Goal: Task Accomplishment & Management: Complete application form

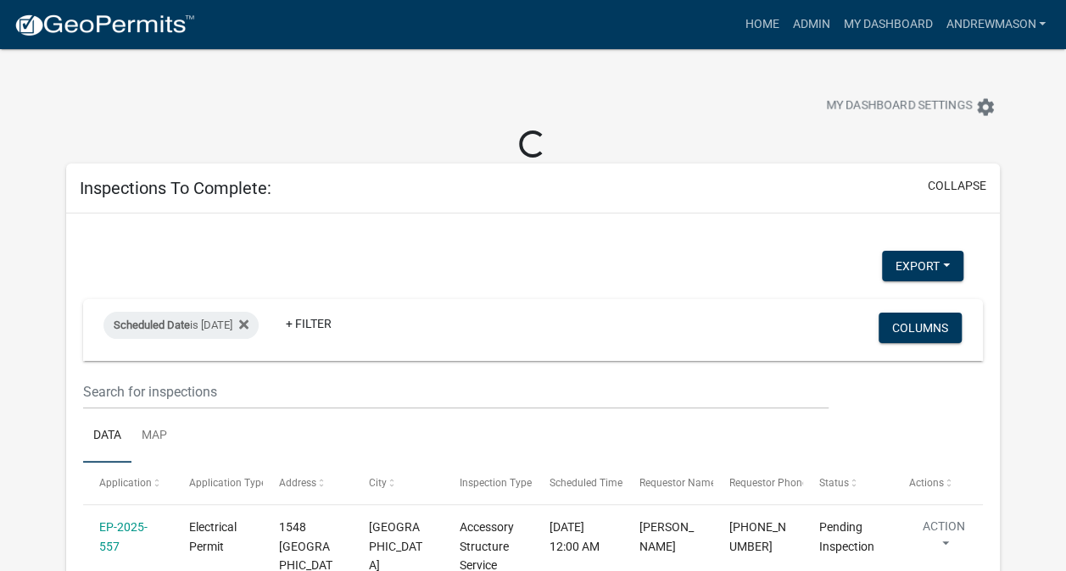
select select "3: 100"
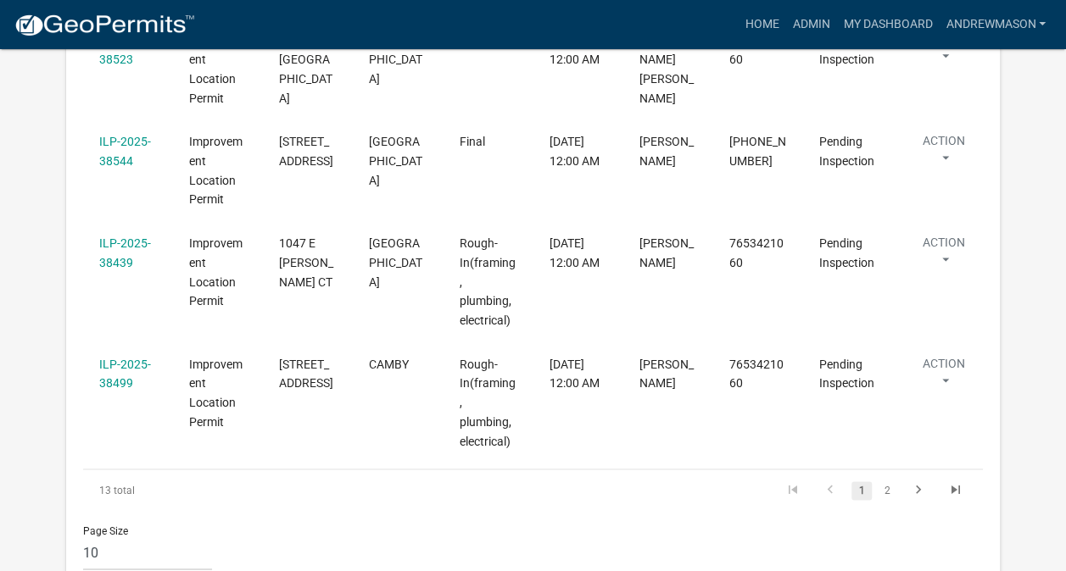
scroll to position [1066, 0]
click at [887, 481] on link "2" at bounding box center [887, 490] width 20 height 19
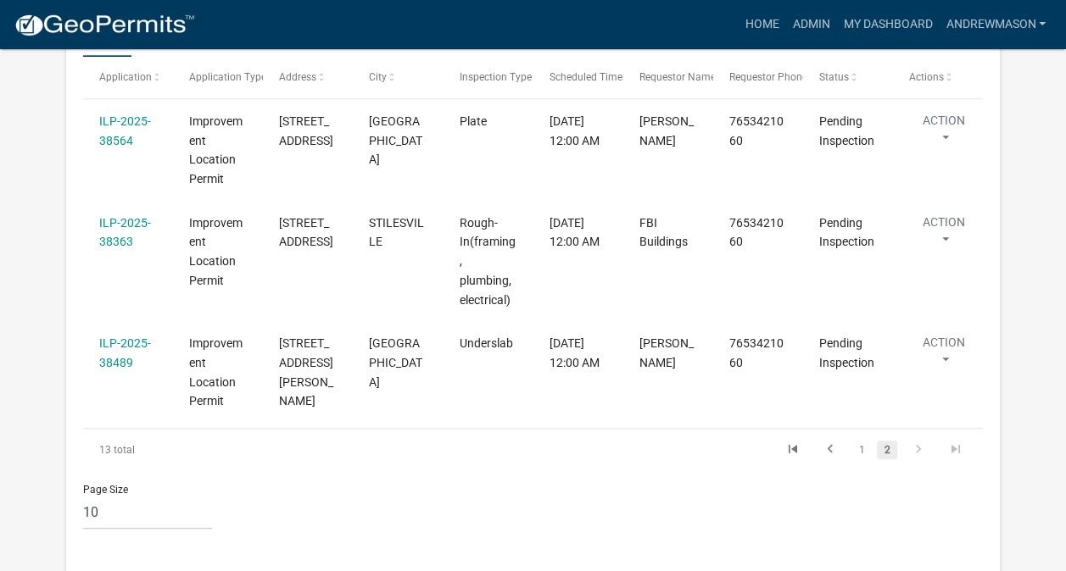
scroll to position [370, 0]
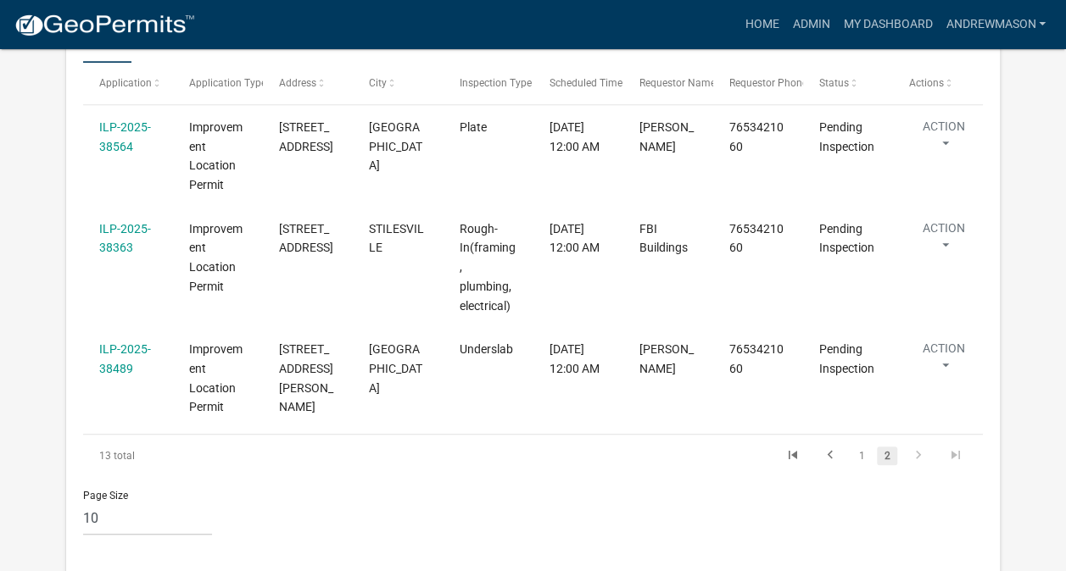
click at [132, 342] on link "ILP-2025-38489" at bounding box center [125, 358] width 52 height 33
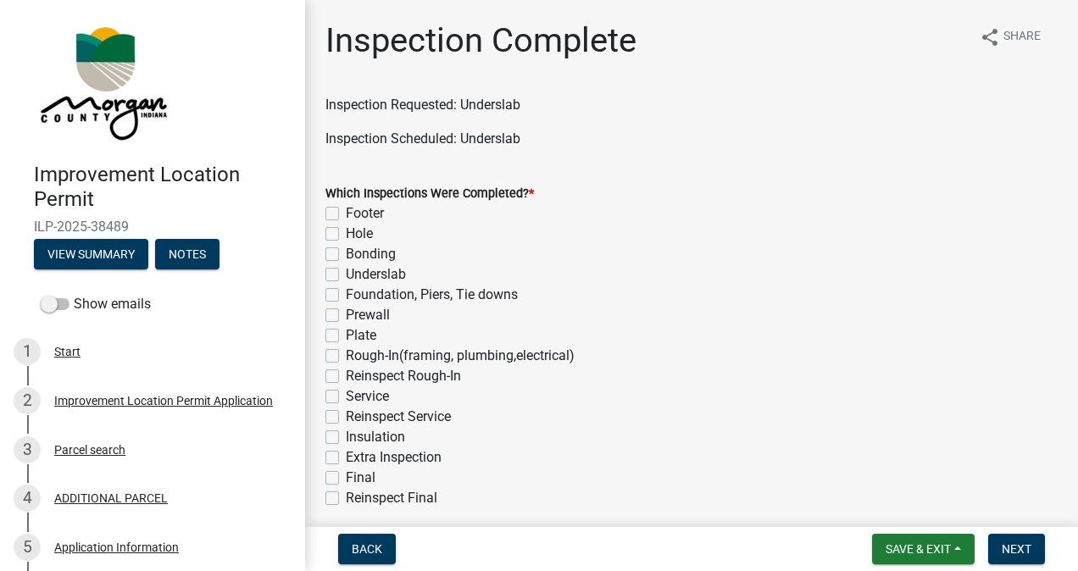
click at [346, 275] on label "Underslab" at bounding box center [376, 274] width 60 height 20
click at [346, 275] on input "Underslab" at bounding box center [351, 269] width 11 height 11
checkbox input "true"
checkbox input "false"
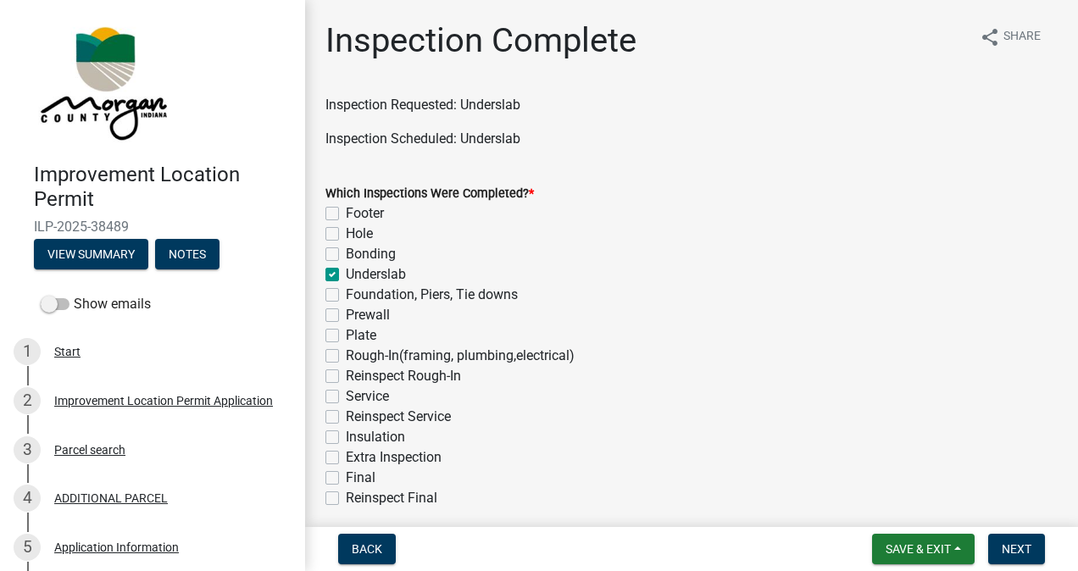
checkbox input "false"
checkbox input "true"
checkbox input "false"
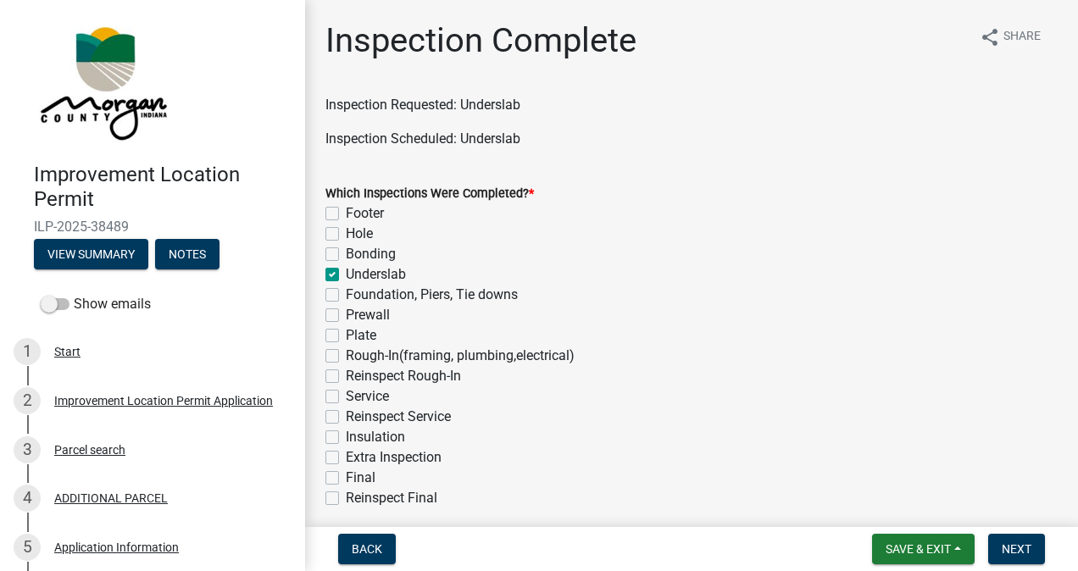
checkbox input "false"
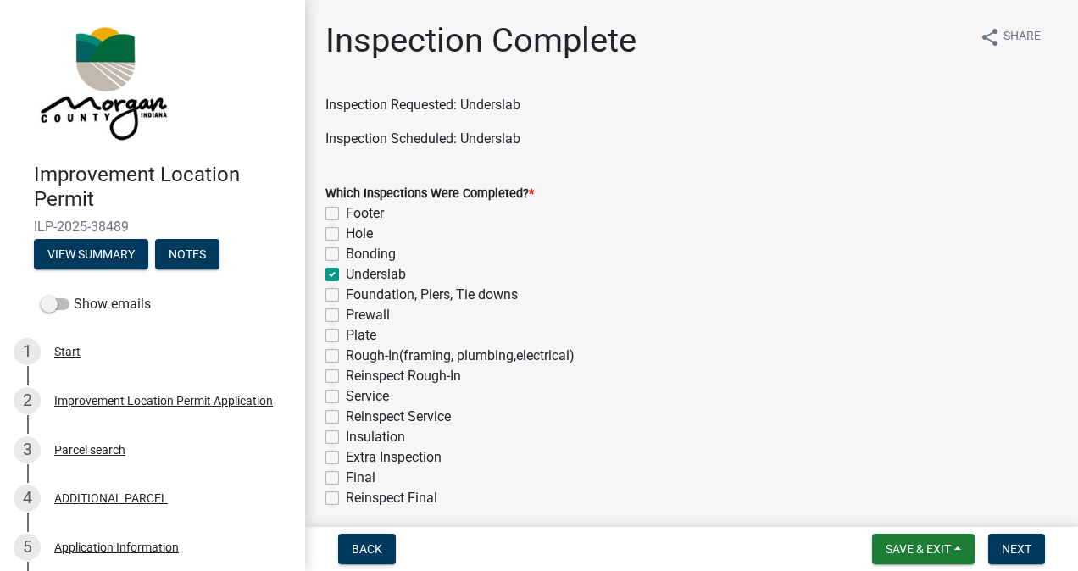
checkbox input "false"
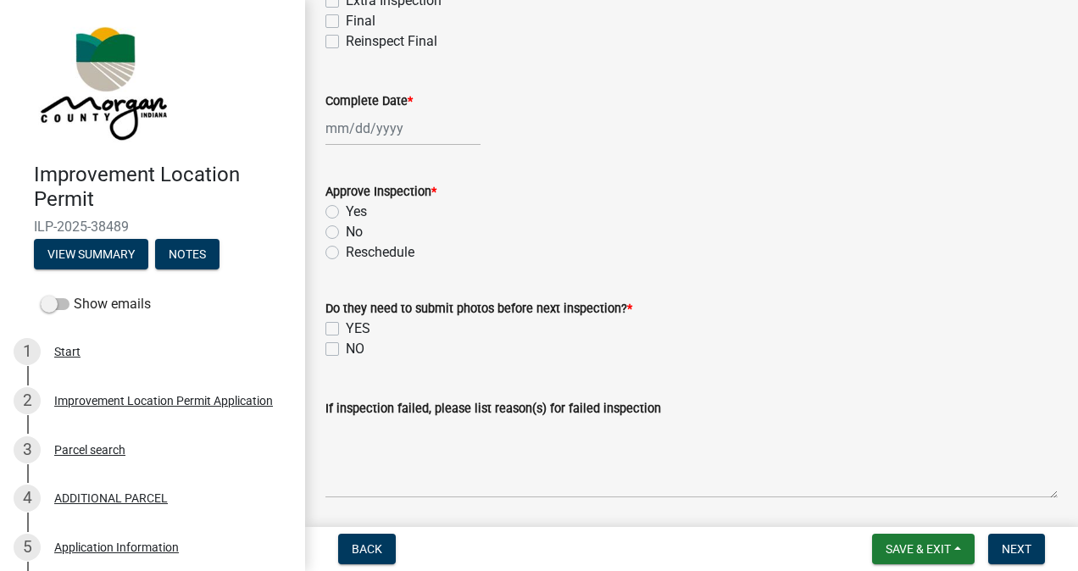
scroll to position [459, 0]
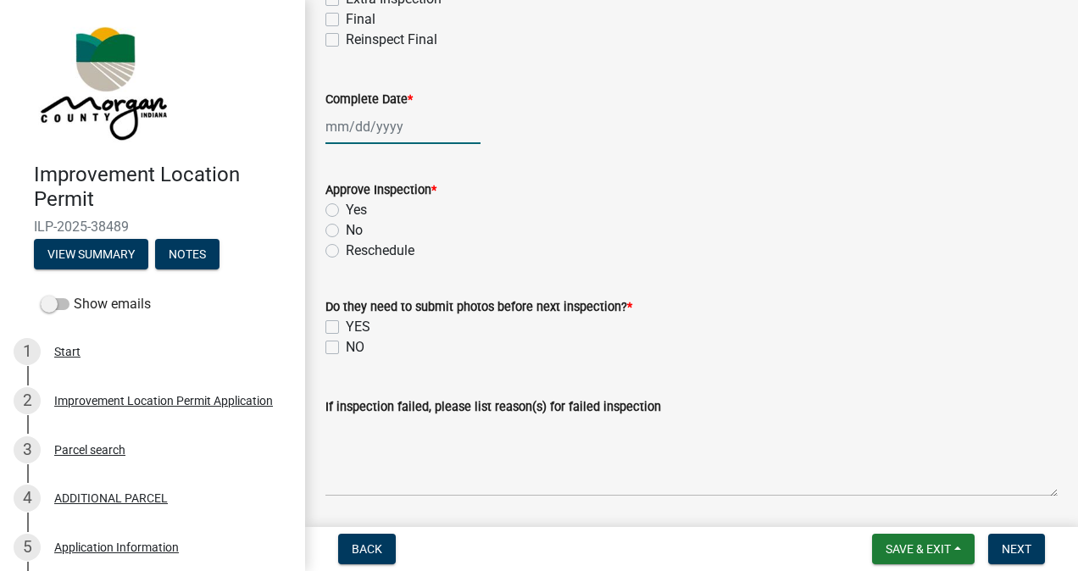
click at [392, 130] on div at bounding box center [403, 126] width 155 height 35
select select "9"
select select "2025"
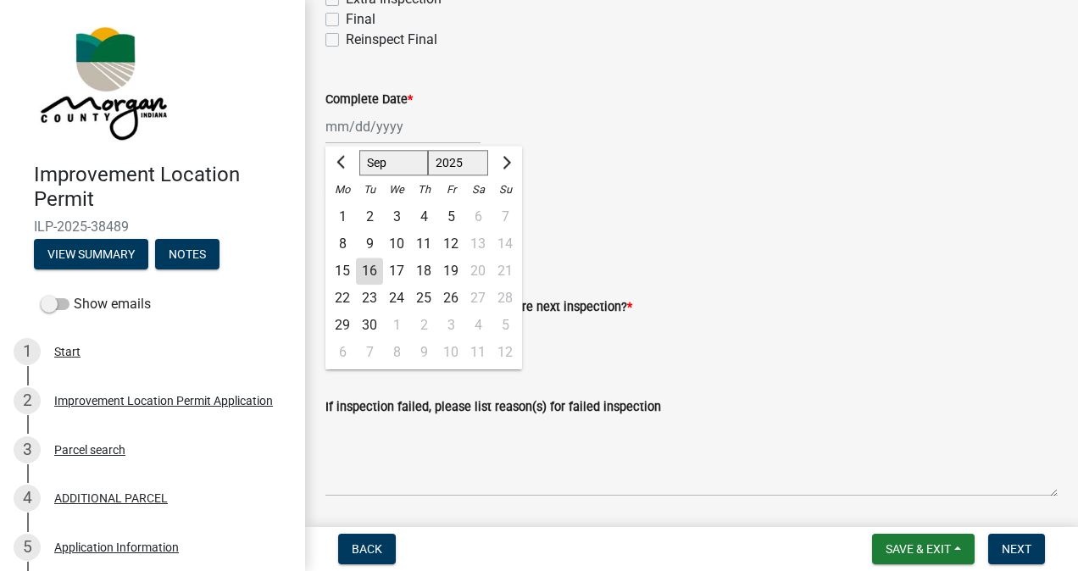
click at [370, 273] on div "16" at bounding box center [369, 271] width 27 height 27
type input "[DATE]"
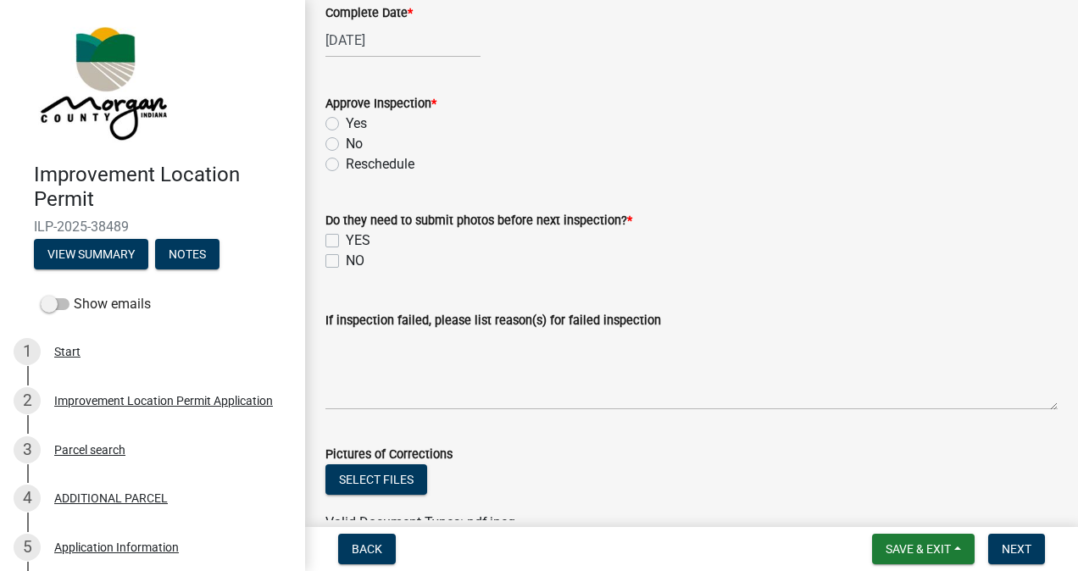
scroll to position [548, 0]
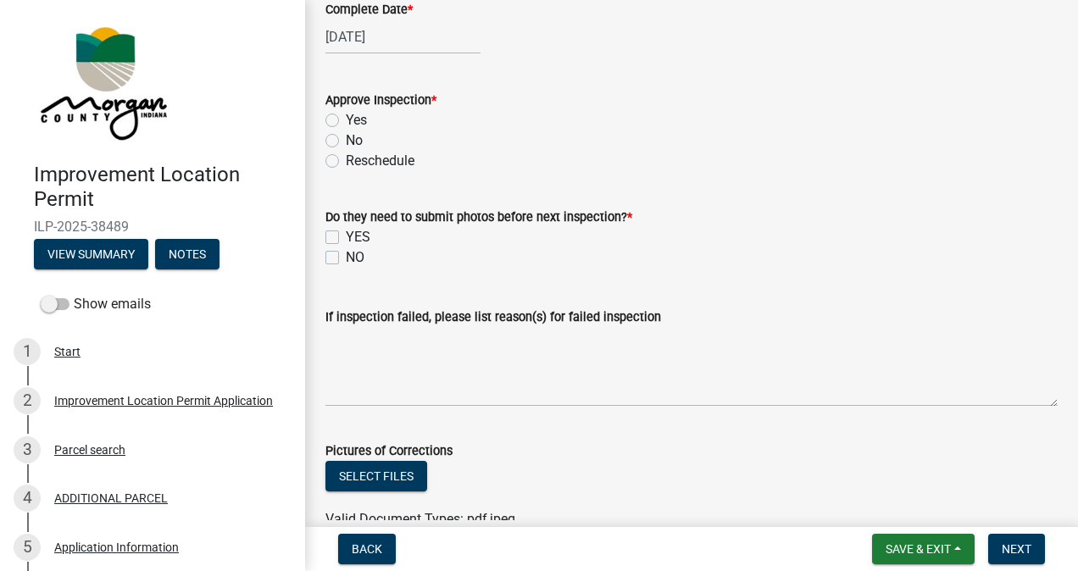
click at [346, 124] on label "Yes" at bounding box center [356, 120] width 21 height 20
click at [346, 121] on input "Yes" at bounding box center [351, 115] width 11 height 11
radio input "true"
click at [346, 257] on label "NO" at bounding box center [355, 258] width 19 height 20
click at [346, 257] on input "NO" at bounding box center [351, 253] width 11 height 11
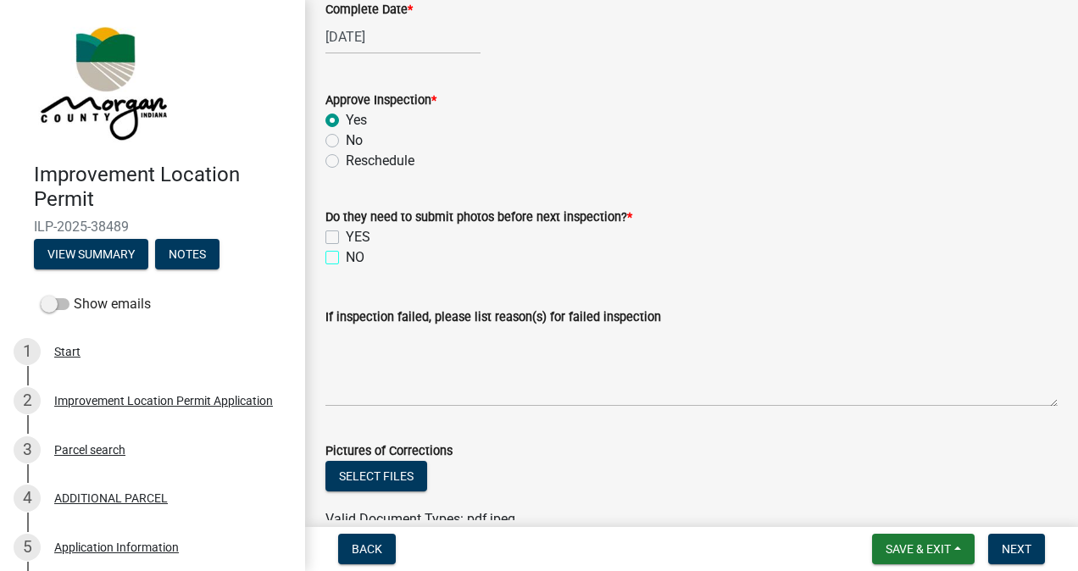
checkbox input "true"
checkbox input "false"
checkbox input "true"
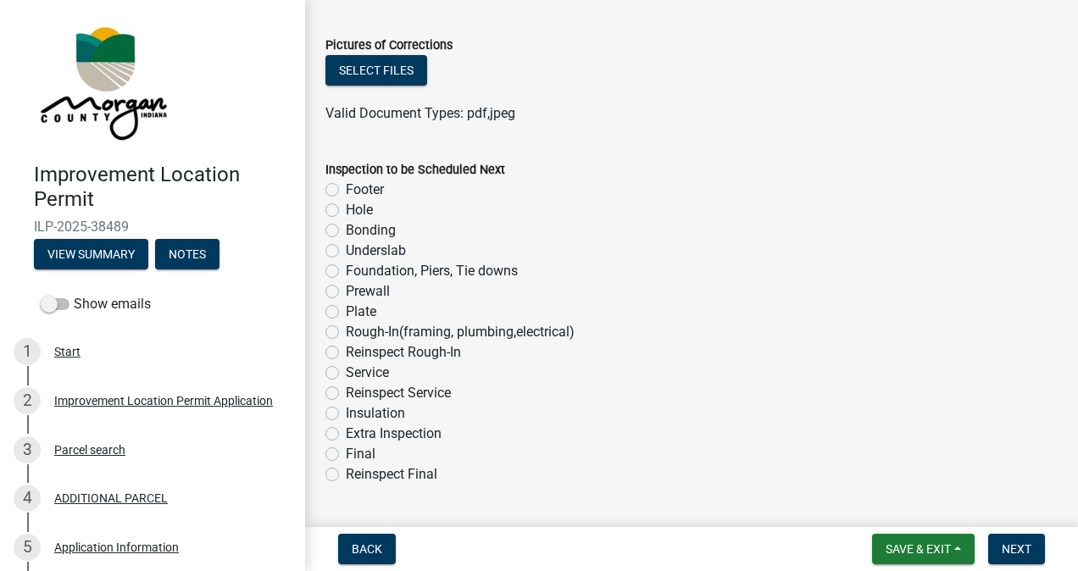
scroll to position [1025, 0]
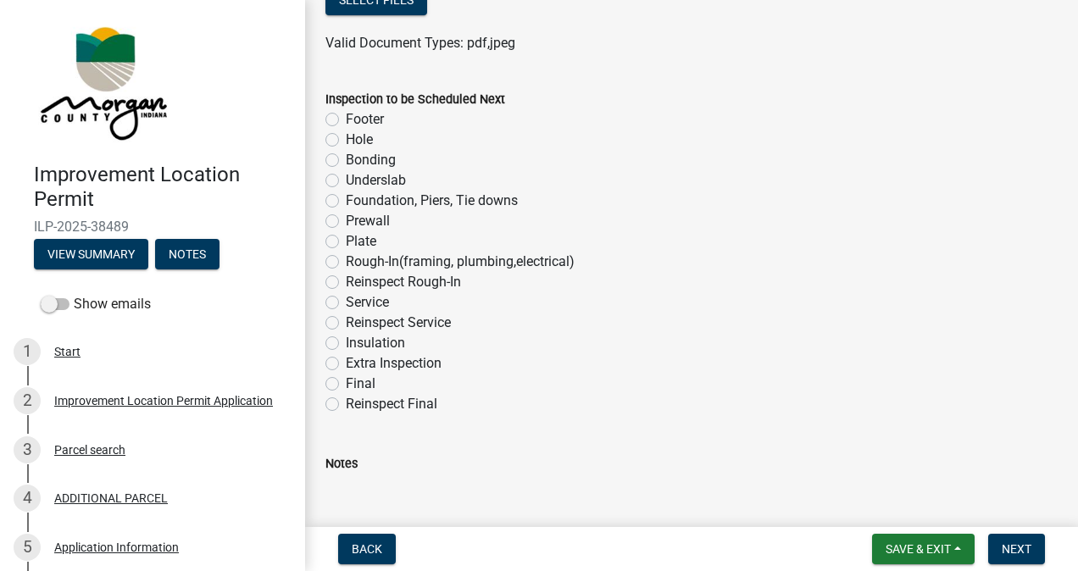
click at [346, 238] on label "Plate" at bounding box center [361, 241] width 31 height 20
click at [346, 238] on input "Plate" at bounding box center [351, 236] width 11 height 11
radio input "true"
click at [1006, 549] on span "Next" at bounding box center [1017, 550] width 30 height 14
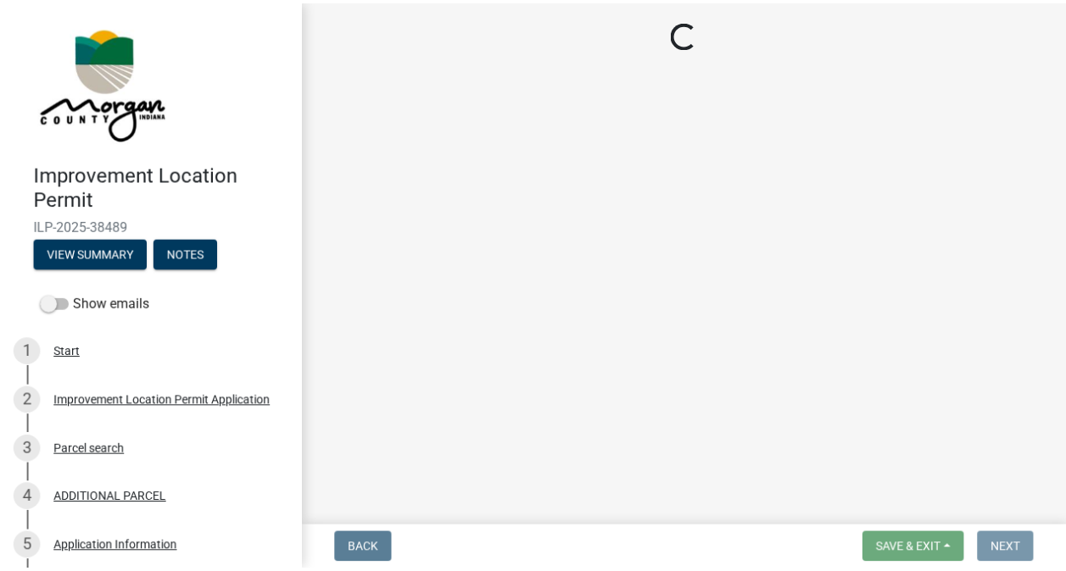
scroll to position [0, 0]
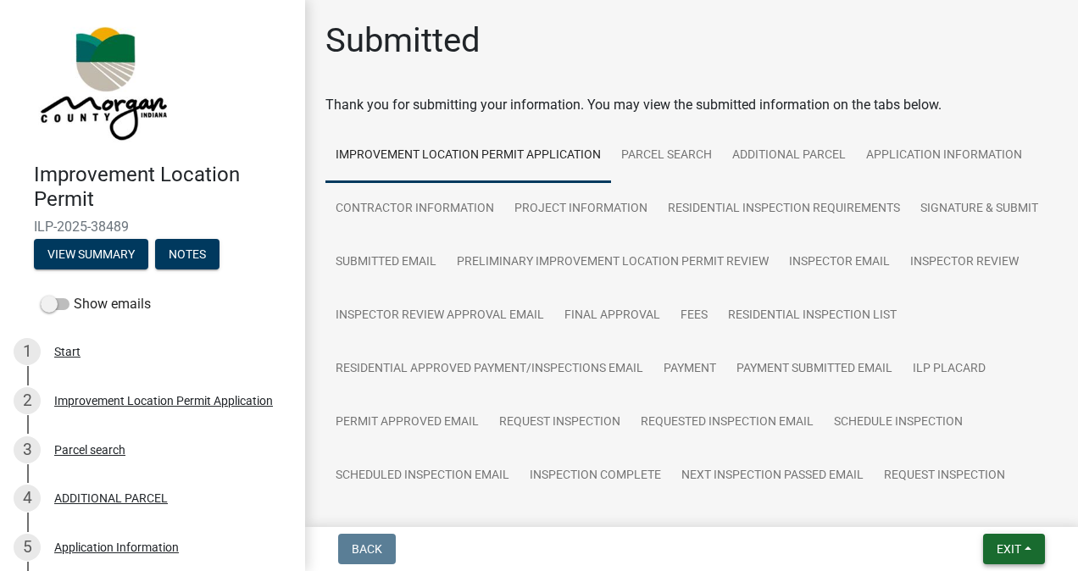
click at [1005, 548] on span "Exit" at bounding box center [1009, 550] width 25 height 14
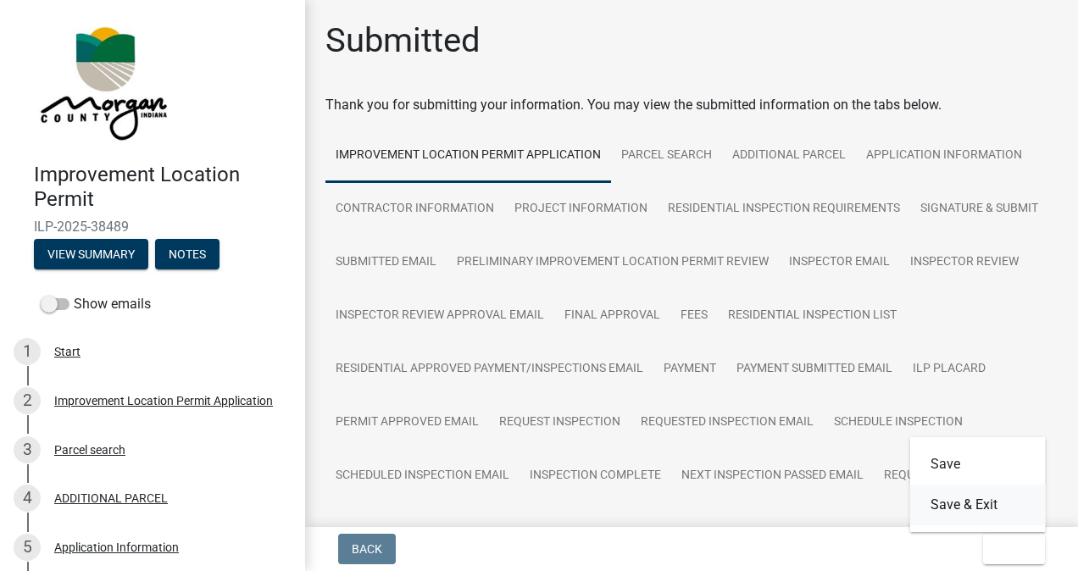
click at [982, 507] on button "Save & Exit" at bounding box center [978, 505] width 136 height 41
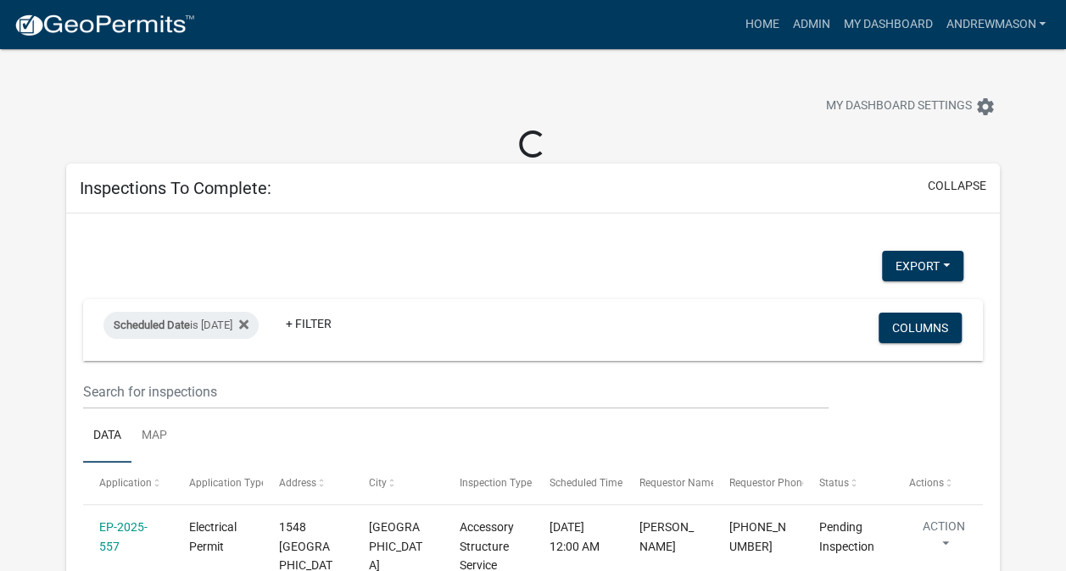
select select "3: 100"
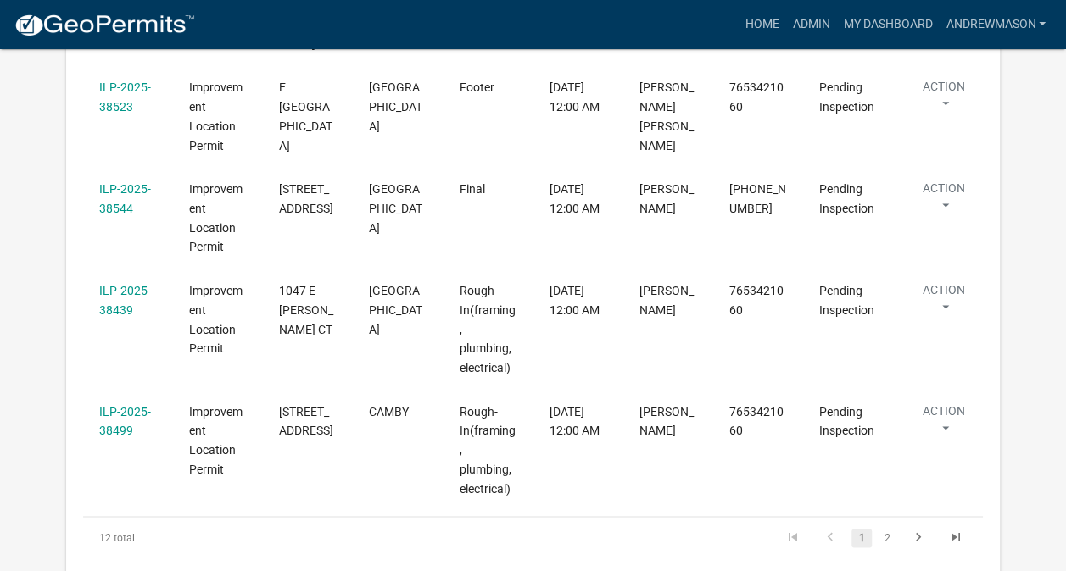
scroll to position [1038, 0]
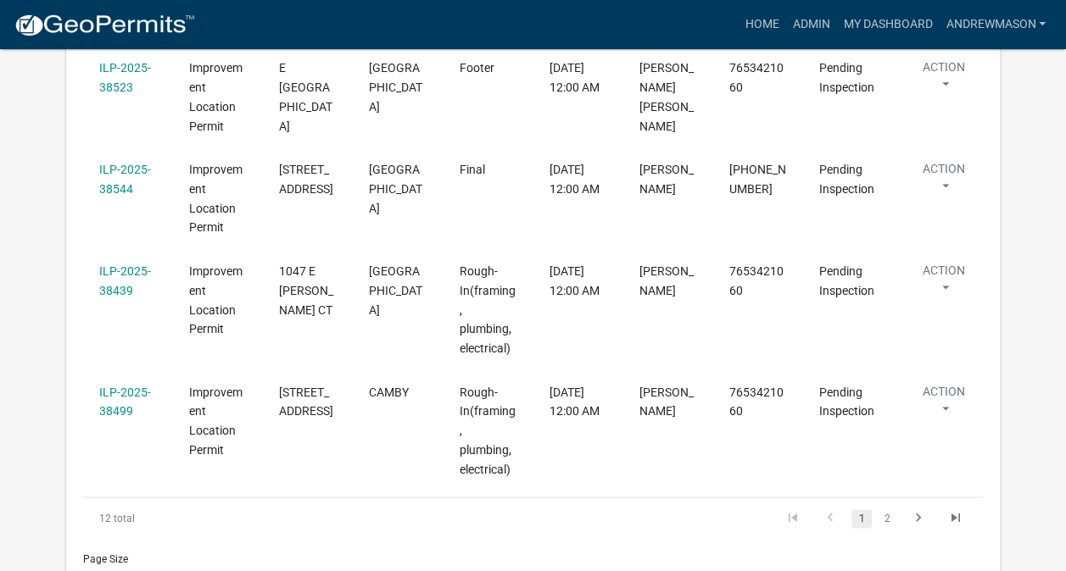
click at [888, 509] on link "2" at bounding box center [887, 518] width 20 height 19
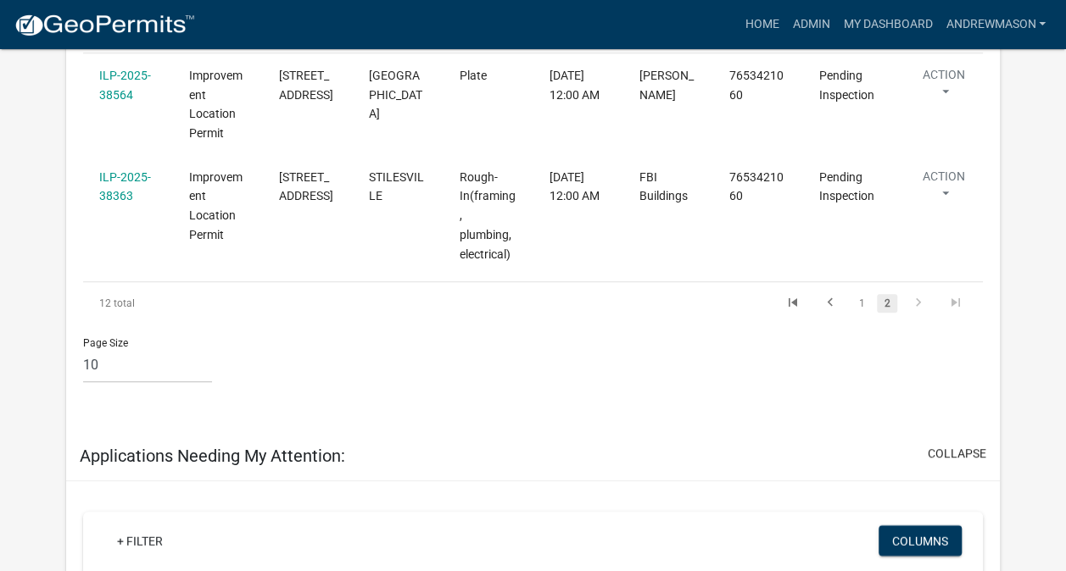
scroll to position [385, 0]
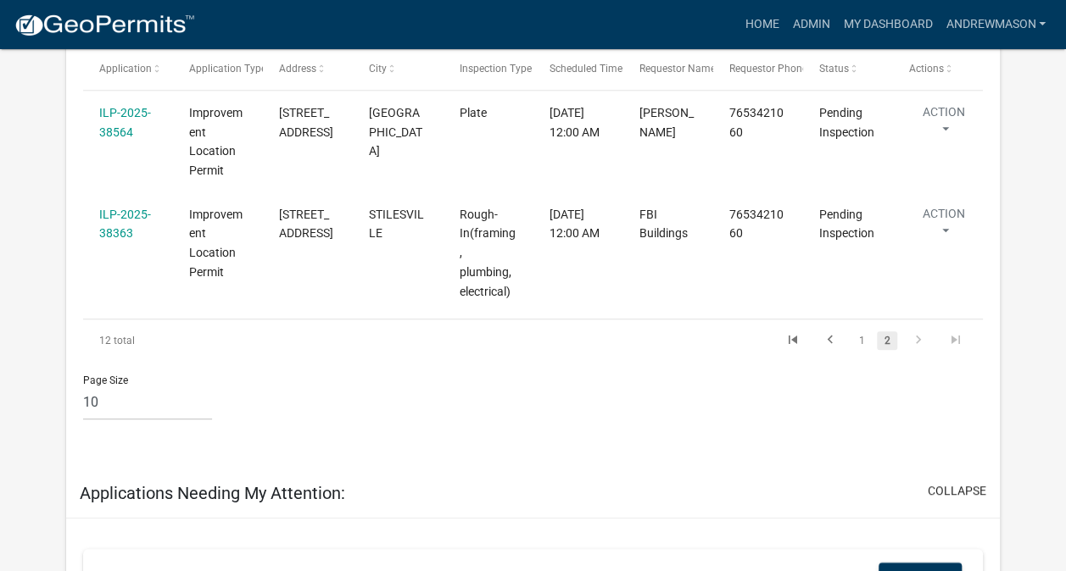
click at [127, 125] on link "ILP-2025-38564" at bounding box center [125, 122] width 52 height 33
